Goal: Task Accomplishment & Management: Use online tool/utility

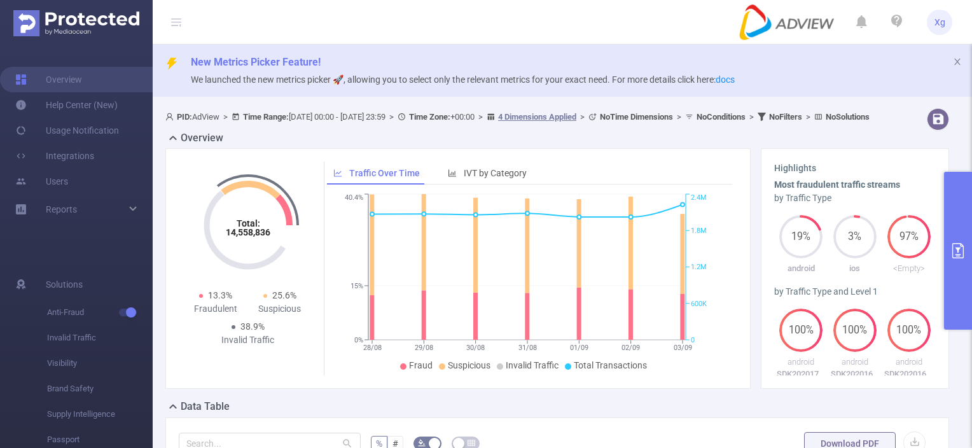
click at [957, 225] on button "primary" at bounding box center [958, 251] width 28 height 158
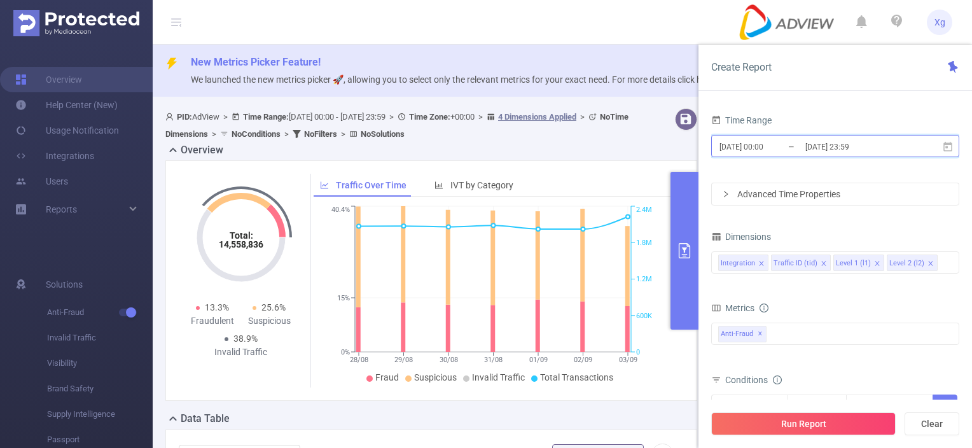
click at [949, 150] on icon at bounding box center [948, 146] width 9 height 10
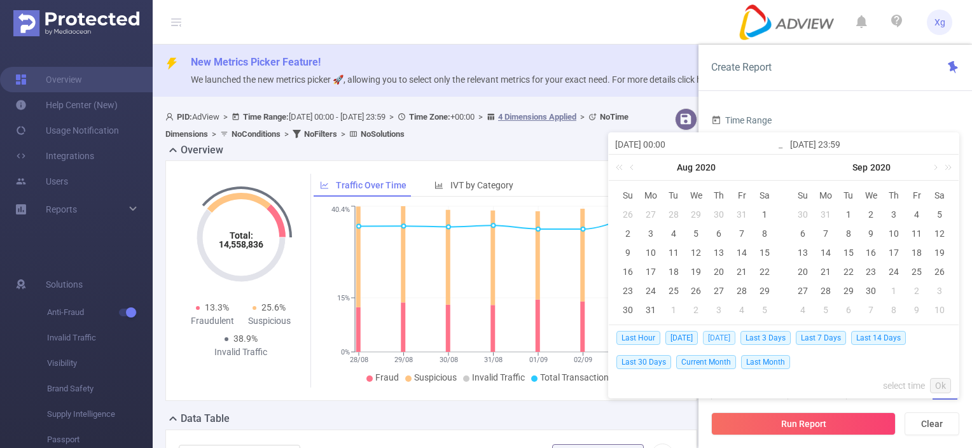
click at [728, 338] on span "[DATE]" at bounding box center [719, 338] width 32 height 14
type input "[DATE] 00:00"
type input "[DATE] 23:59"
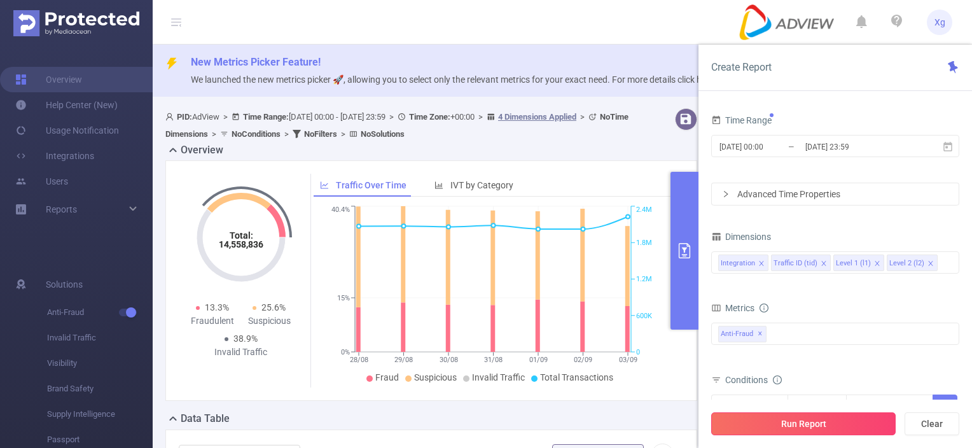
click at [815, 424] on button "Run Report" at bounding box center [804, 423] width 185 height 23
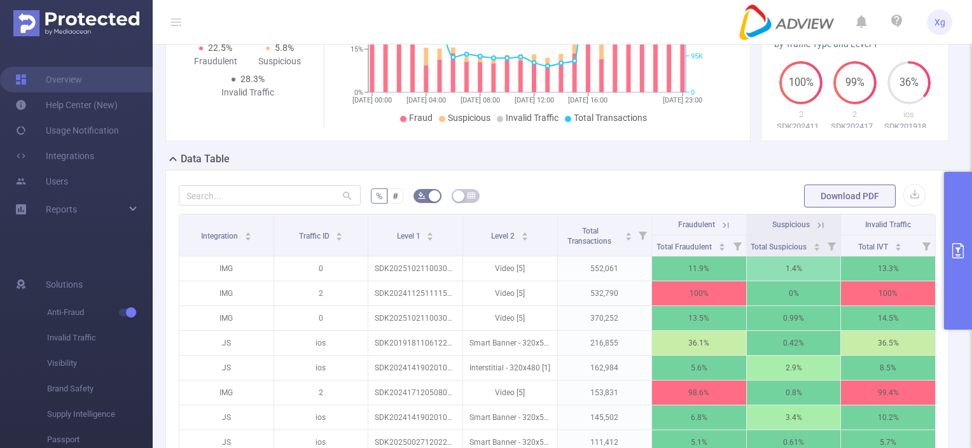
scroll to position [255, 0]
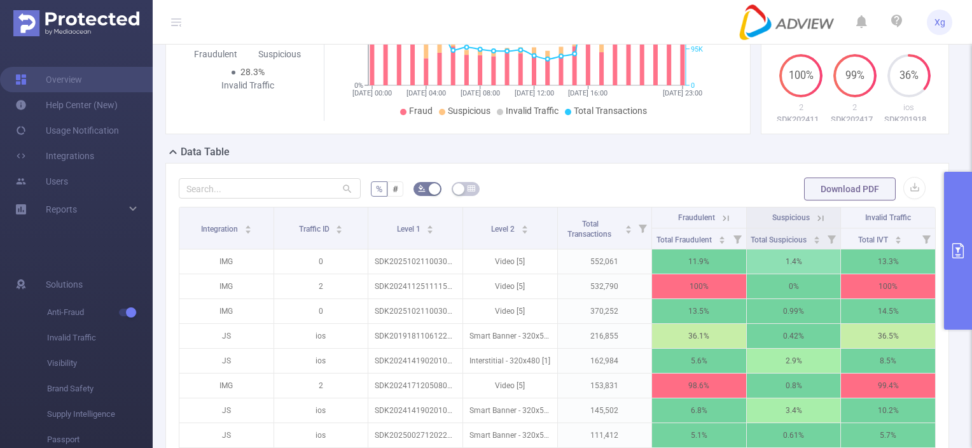
click at [953, 216] on button "primary" at bounding box center [958, 251] width 28 height 158
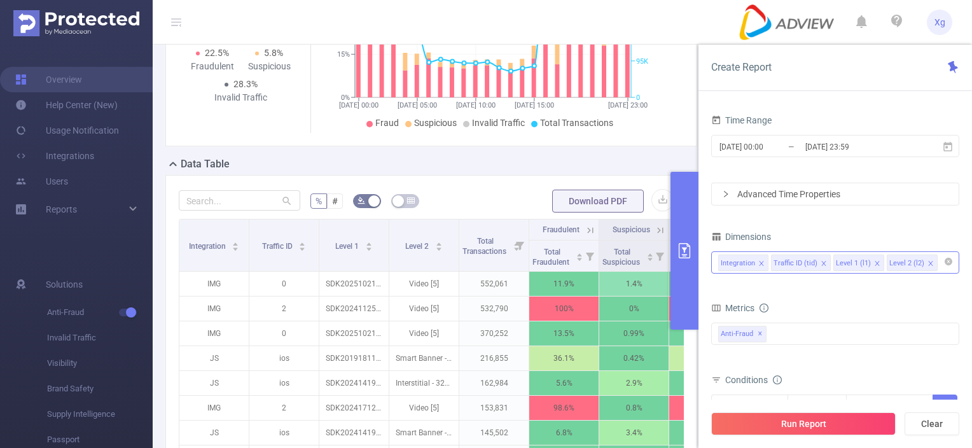
click at [928, 264] on icon "icon: close" at bounding box center [931, 263] width 6 height 6
click at [825, 421] on button "Run Report" at bounding box center [804, 423] width 185 height 23
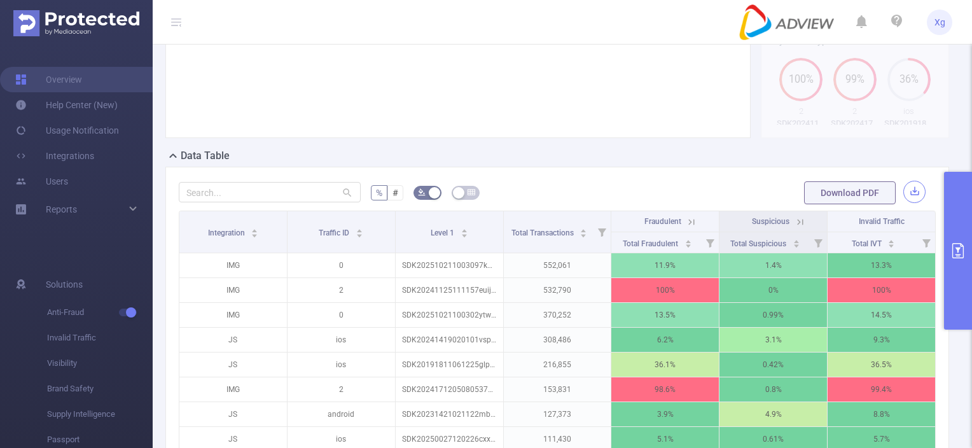
click at [904, 200] on button "button" at bounding box center [915, 192] width 22 height 22
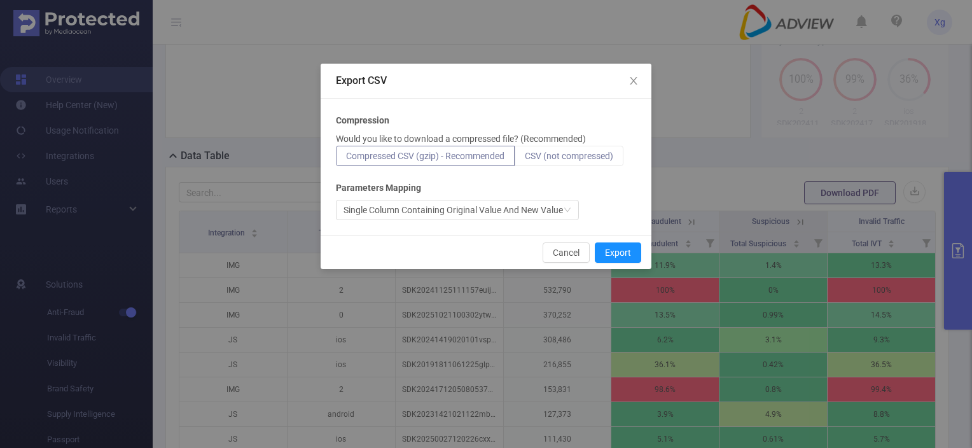
click at [589, 152] on span "CSV (not compressed)" at bounding box center [569, 156] width 88 height 10
click at [525, 159] on input "CSV (not compressed)" at bounding box center [525, 159] width 0 height 0
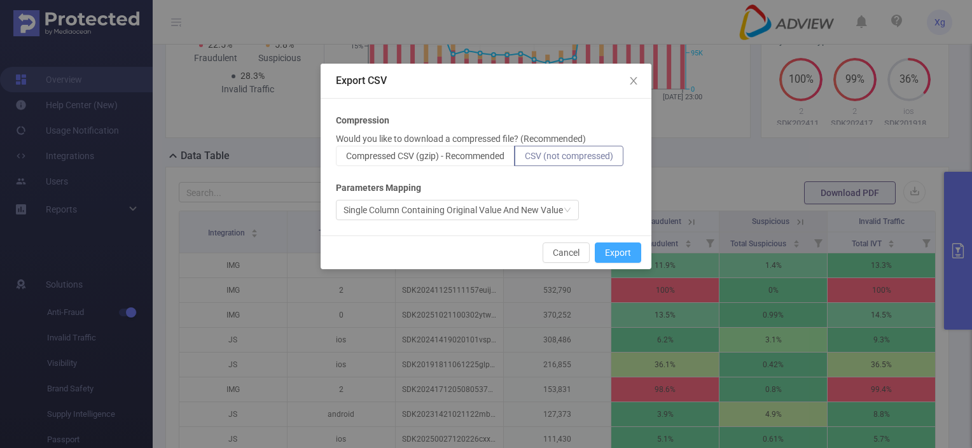
click at [606, 255] on button "Export" at bounding box center [618, 252] width 46 height 20
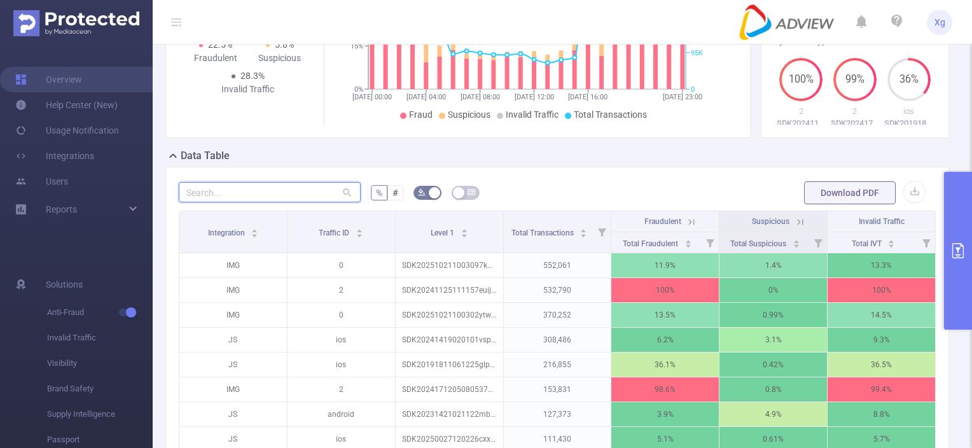
click at [291, 202] on input "text" at bounding box center [270, 192] width 182 height 20
paste input "sdk20250019120826o4de6w501iwx9pt"
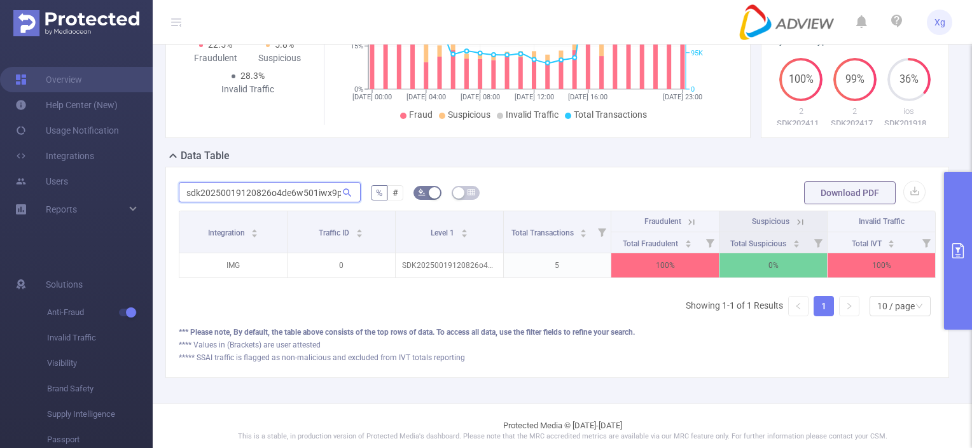
scroll to position [0, 4]
click at [689, 225] on icon at bounding box center [692, 222] width 6 height 6
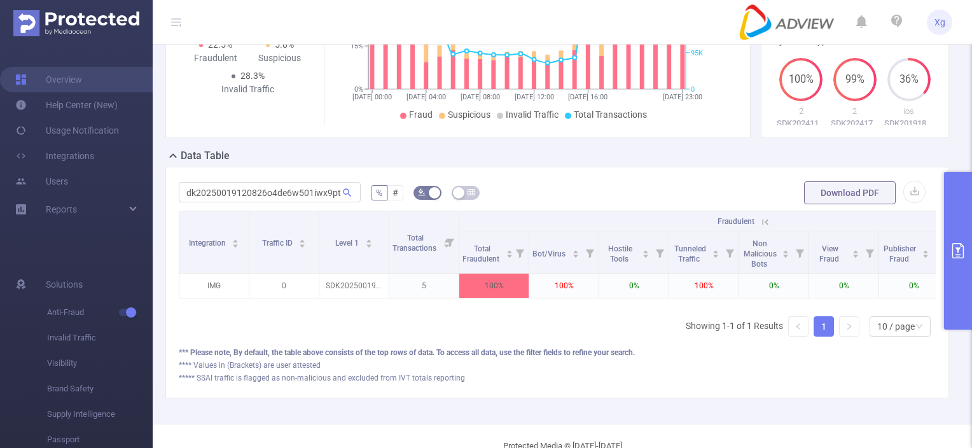
scroll to position [0, 0]
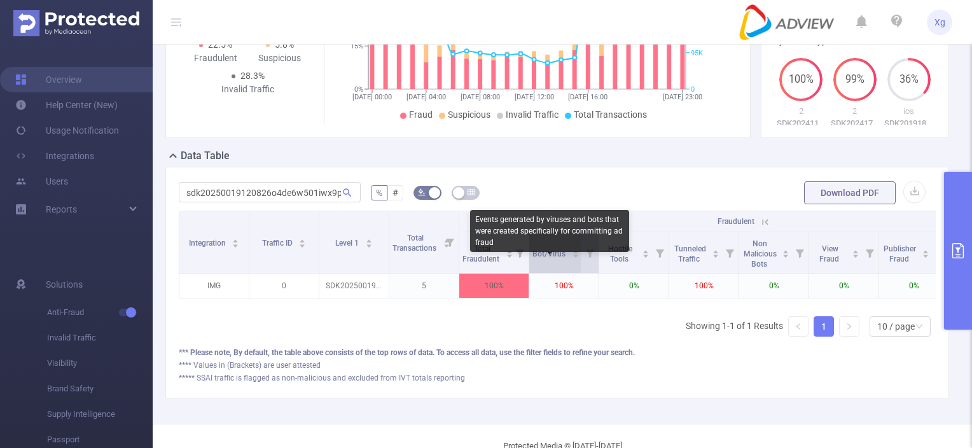
drag, startPoint x: 535, startPoint y: 265, endPoint x: 559, endPoint y: 265, distance: 24.2
click at [559, 258] on span "Bot/Virus" at bounding box center [550, 253] width 35 height 9
drag, startPoint x: 534, startPoint y: 262, endPoint x: 575, endPoint y: 269, distance: 41.2
click at [568, 259] on div "Bot/Virus" at bounding box center [556, 252] width 47 height 13
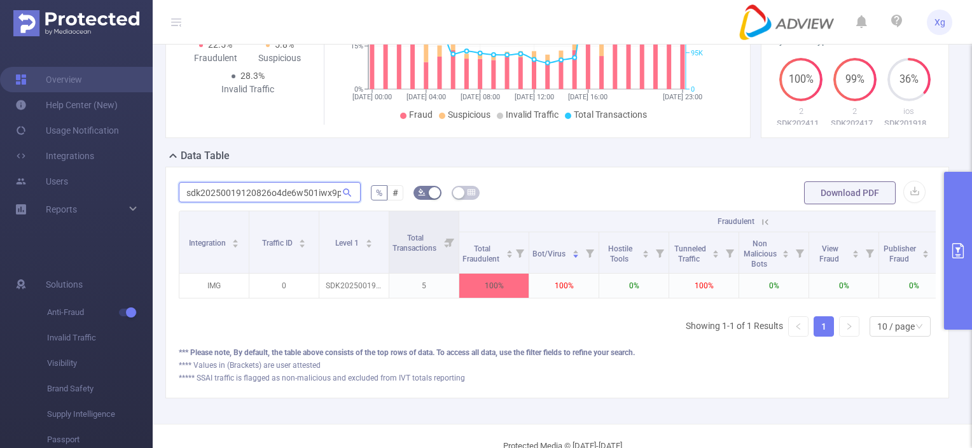
scroll to position [0, 4]
drag, startPoint x: 185, startPoint y: 203, endPoint x: 349, endPoint y: 201, distance: 164.2
click at [349, 201] on span "sdk20250019120826o4de6w501iwx9pt" at bounding box center [270, 192] width 182 height 20
paste input "18190608067bnq8vfz2t6gspy"
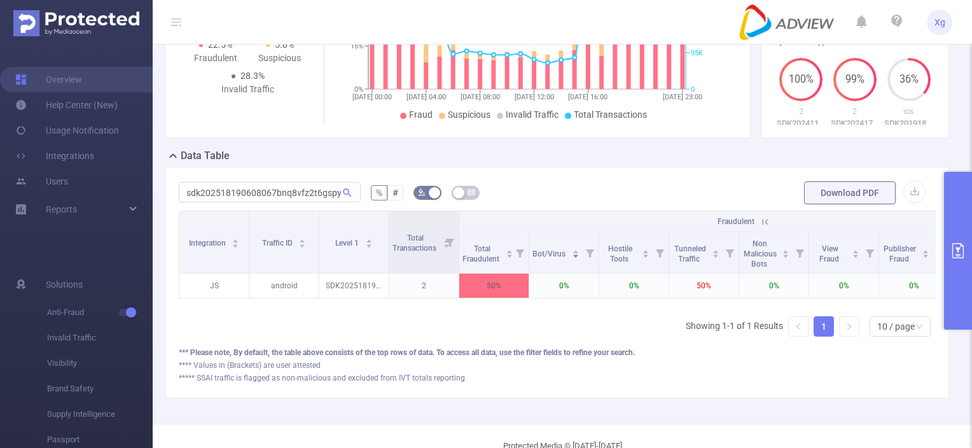
click at [761, 228] on icon at bounding box center [765, 221] width 11 height 11
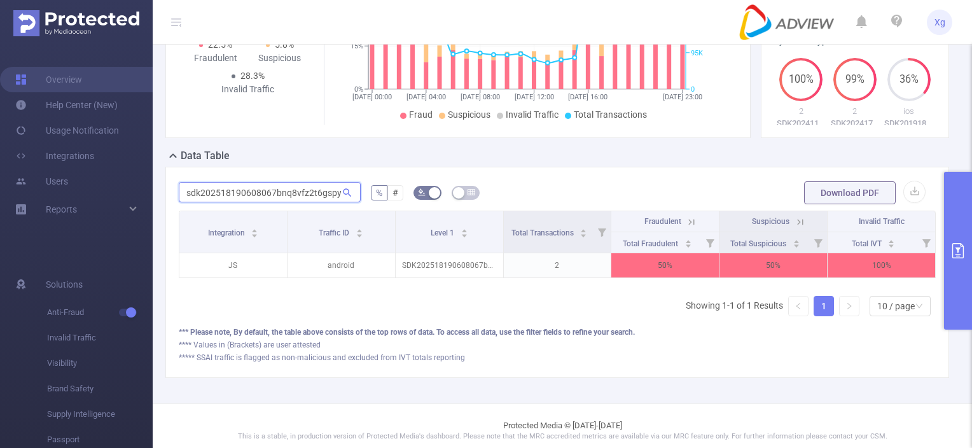
drag, startPoint x: 188, startPoint y: 204, endPoint x: 405, endPoint y: 218, distance: 217.5
click at [405, 218] on div "sdk202518190608067bnq8vfz2t6gspy % # Download PDF Integration Traffic ID Level …" at bounding box center [557, 271] width 757 height 183
paste input "3240107442f1f7it86qo2fde"
type input "sdk202513240107442f1f7it86qo2fde"
